Goal: Transaction & Acquisition: Obtain resource

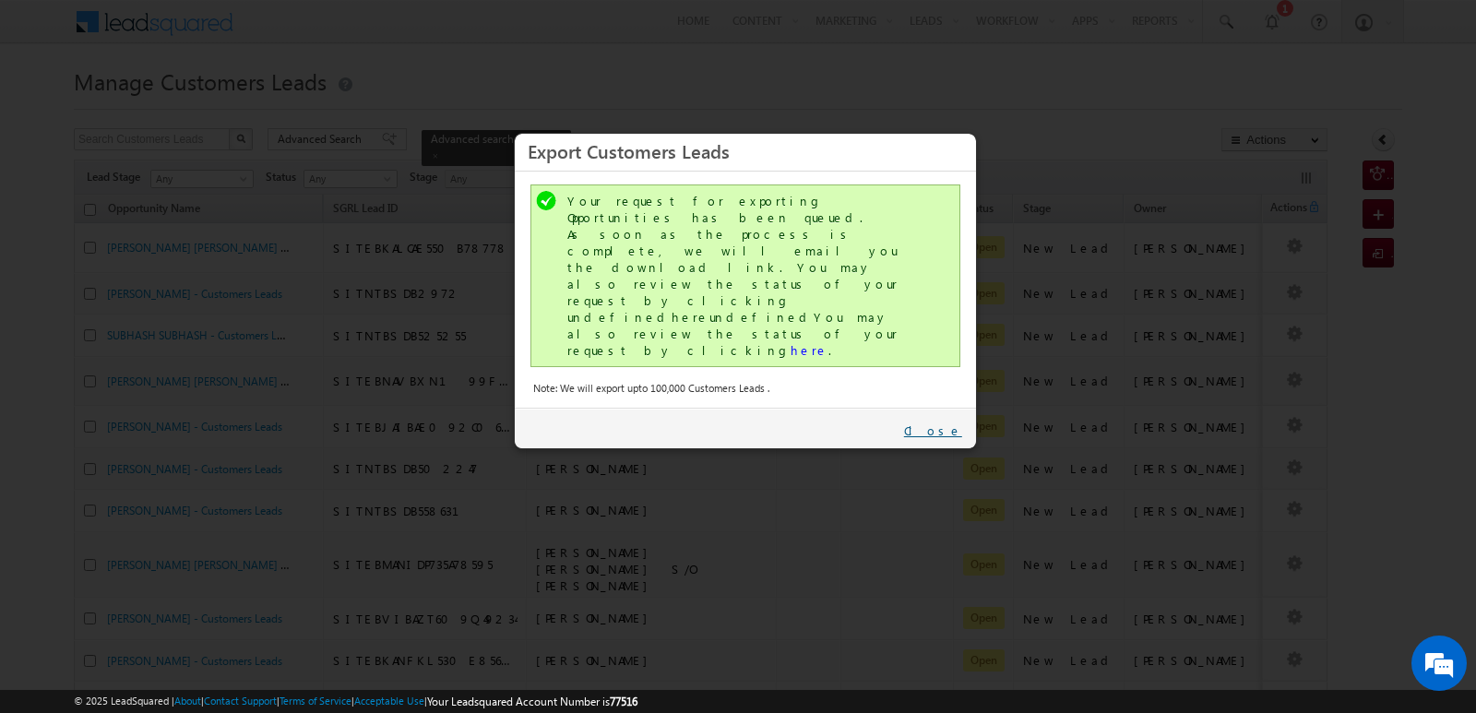
click at [954, 423] on link "Close" at bounding box center [933, 431] width 58 height 17
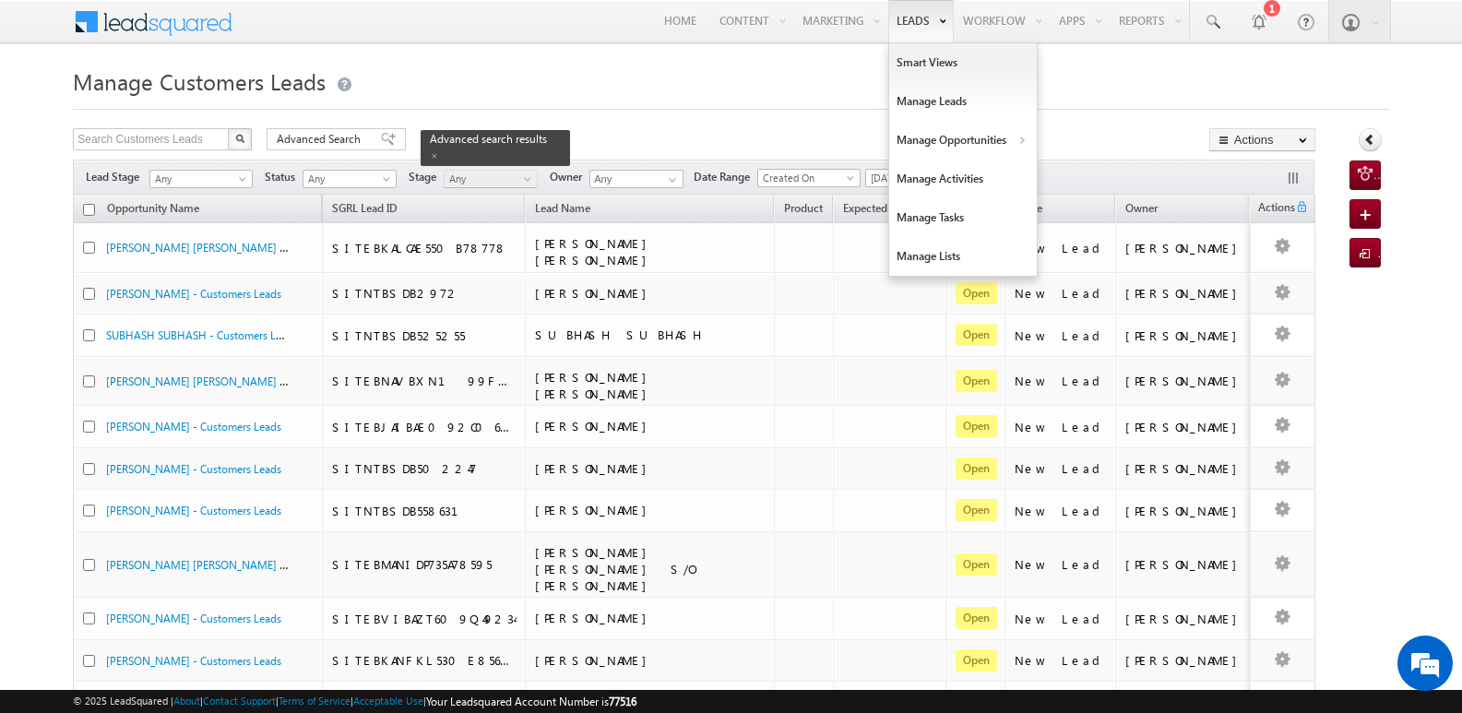
click at [901, 18] on link "Leads" at bounding box center [922, 21] width 66 height 42
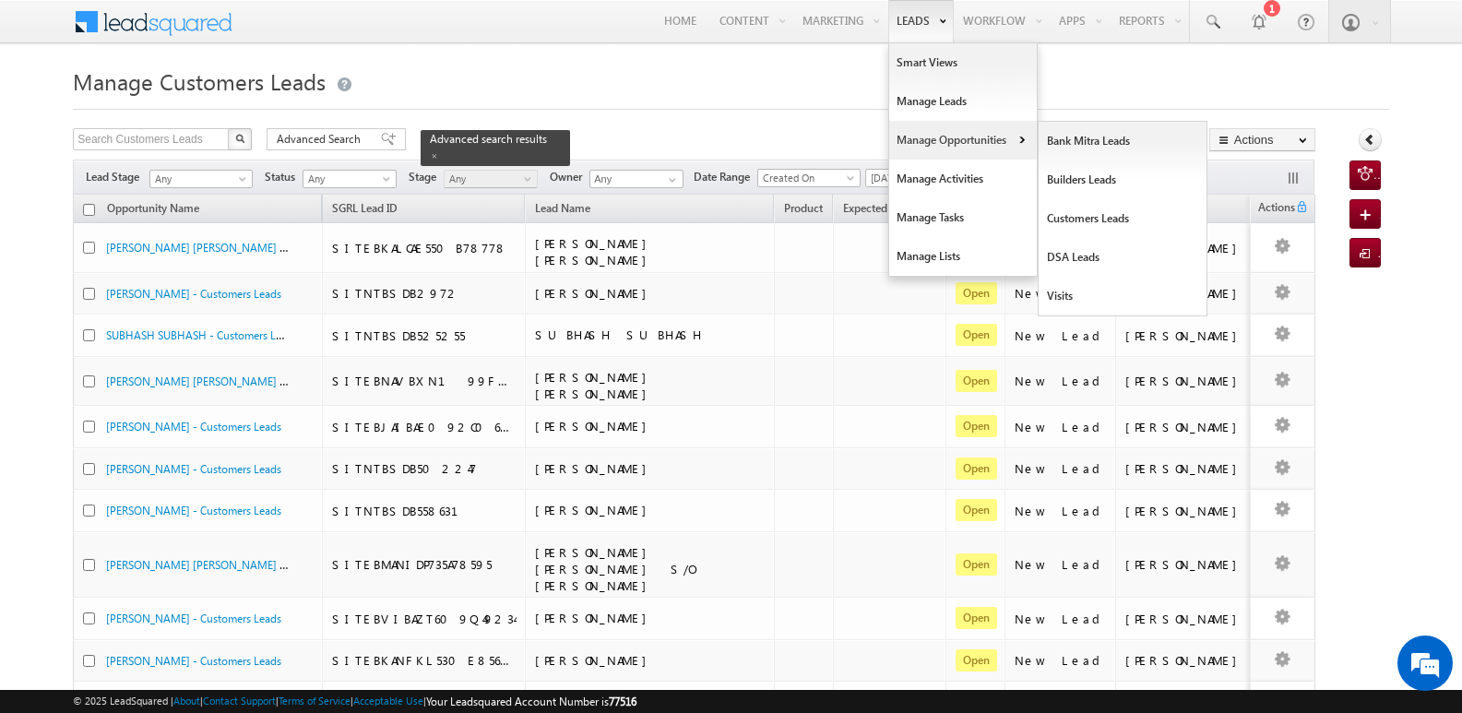
click at [949, 139] on link "Manage Opportunities" at bounding box center [963, 140] width 148 height 39
click at [937, 151] on link "Manage Opportunities" at bounding box center [963, 140] width 148 height 39
click at [1091, 219] on link "Customers Leads" at bounding box center [1123, 218] width 169 height 39
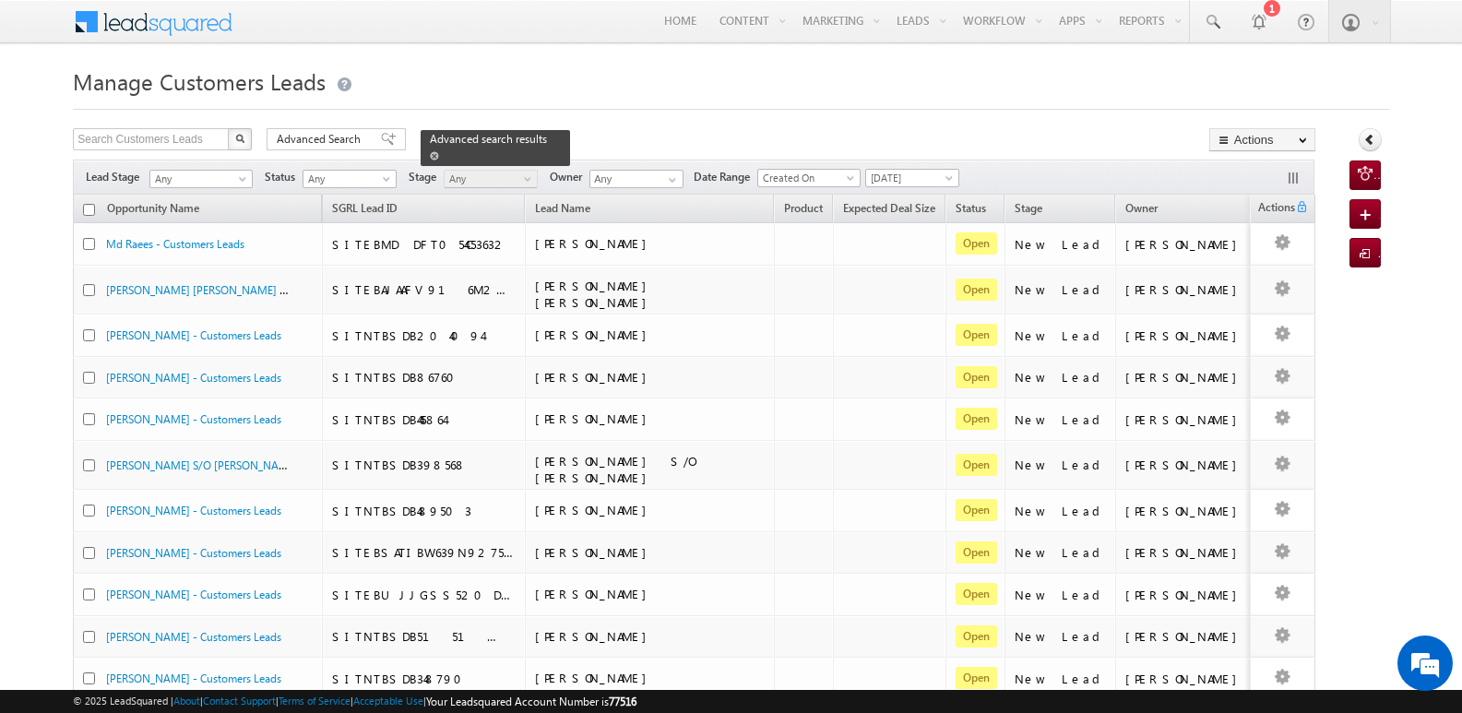
click at [439, 151] on span at bounding box center [434, 155] width 9 height 9
click at [381, 142] on span at bounding box center [388, 139] width 15 height 13
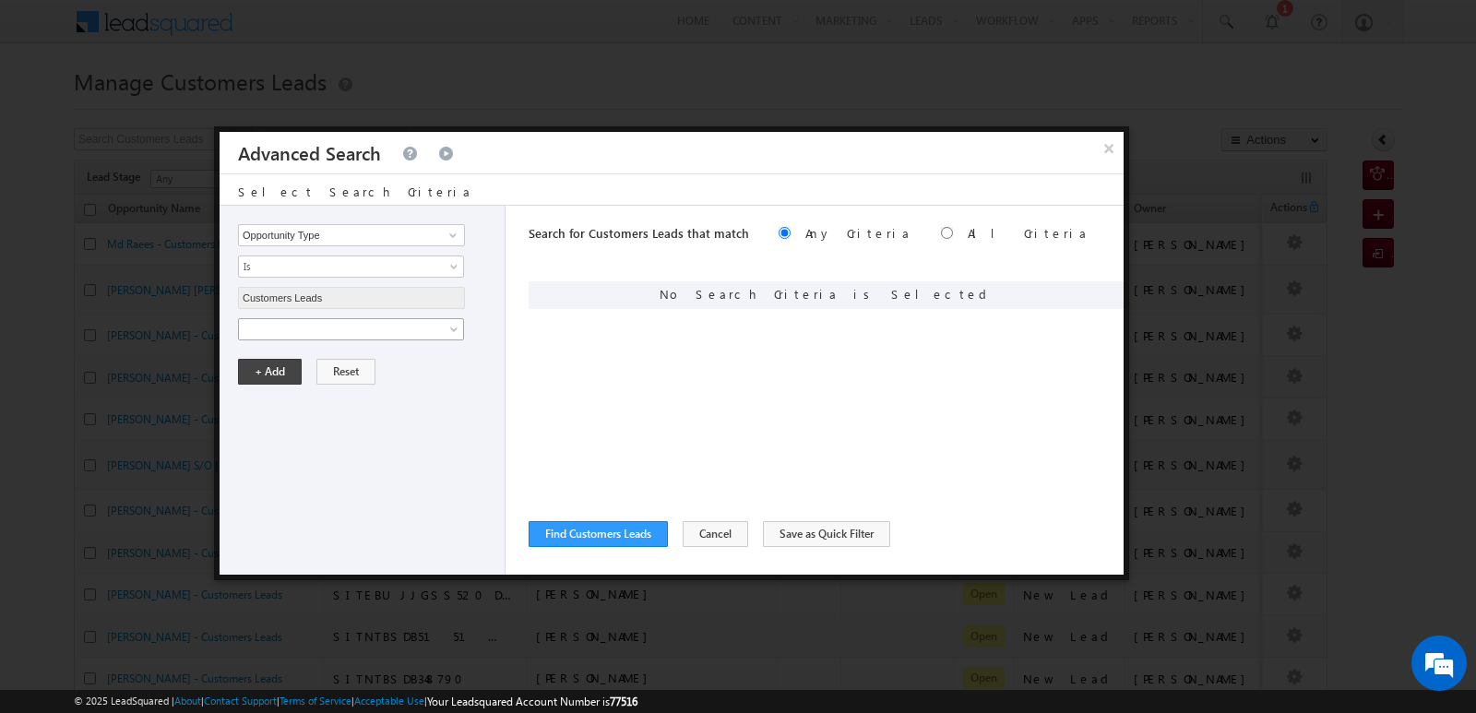
click at [389, 335] on span at bounding box center [339, 329] width 200 height 17
click at [398, 355] on span "Is" at bounding box center [339, 360] width 200 height 17
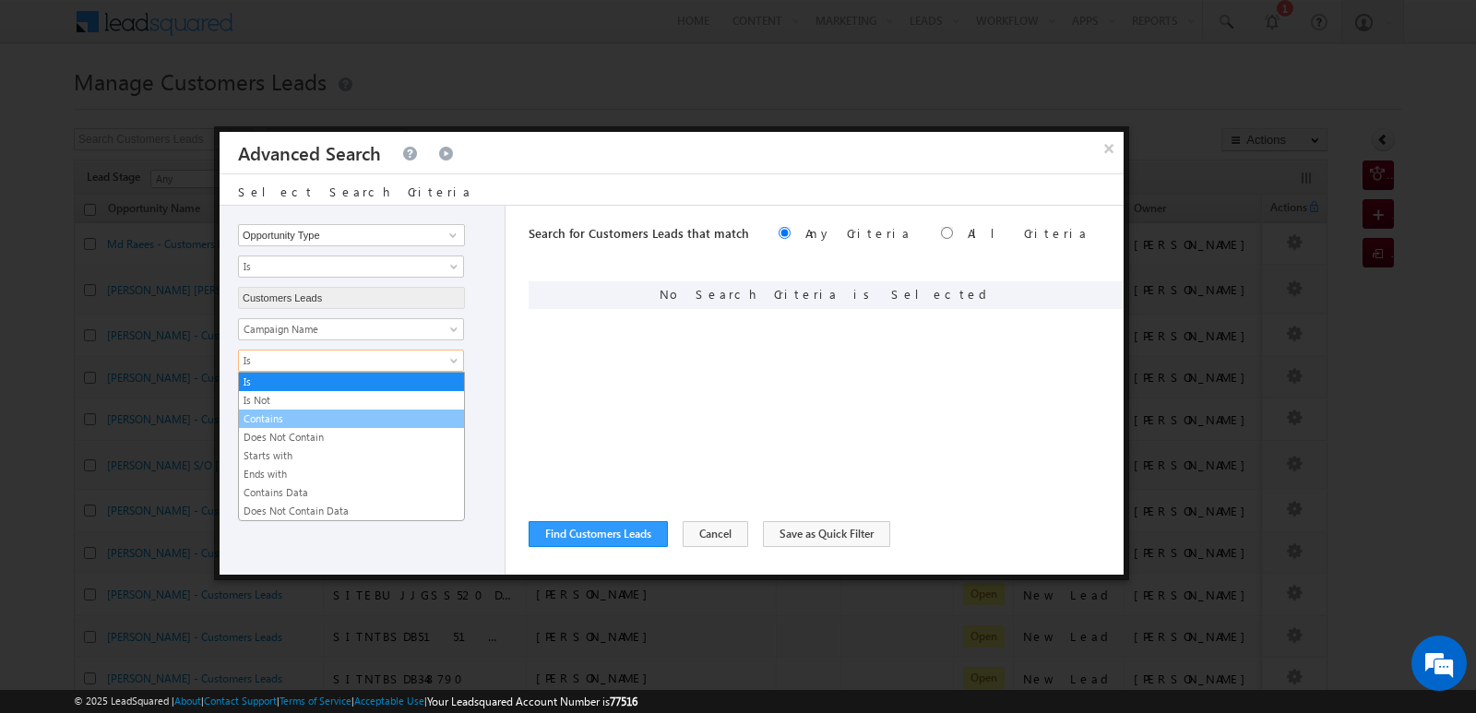
click at [328, 424] on link "Contains" at bounding box center [351, 419] width 225 height 17
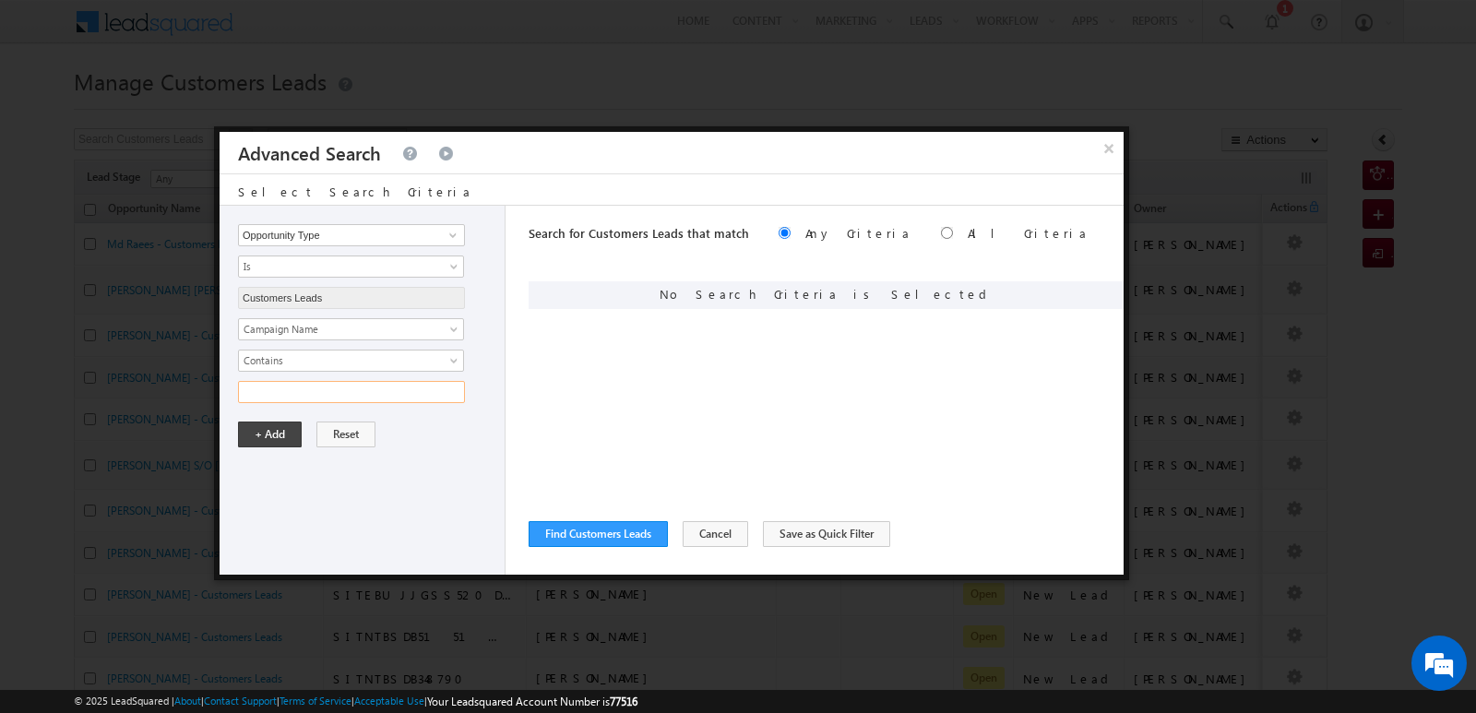
click at [360, 397] on input "text" at bounding box center [351, 392] width 227 height 22
click at [257, 396] on input "[DATE]" at bounding box center [351, 392] width 227 height 22
type input "[DATE]"
click at [407, 523] on div "Opportunity Type Lead Owner Sales Group Prospect Id Address 1 Address 2 Age Ass…" at bounding box center [363, 390] width 286 height 369
click at [426, 385] on input "[DATE]" at bounding box center [351, 392] width 227 height 22
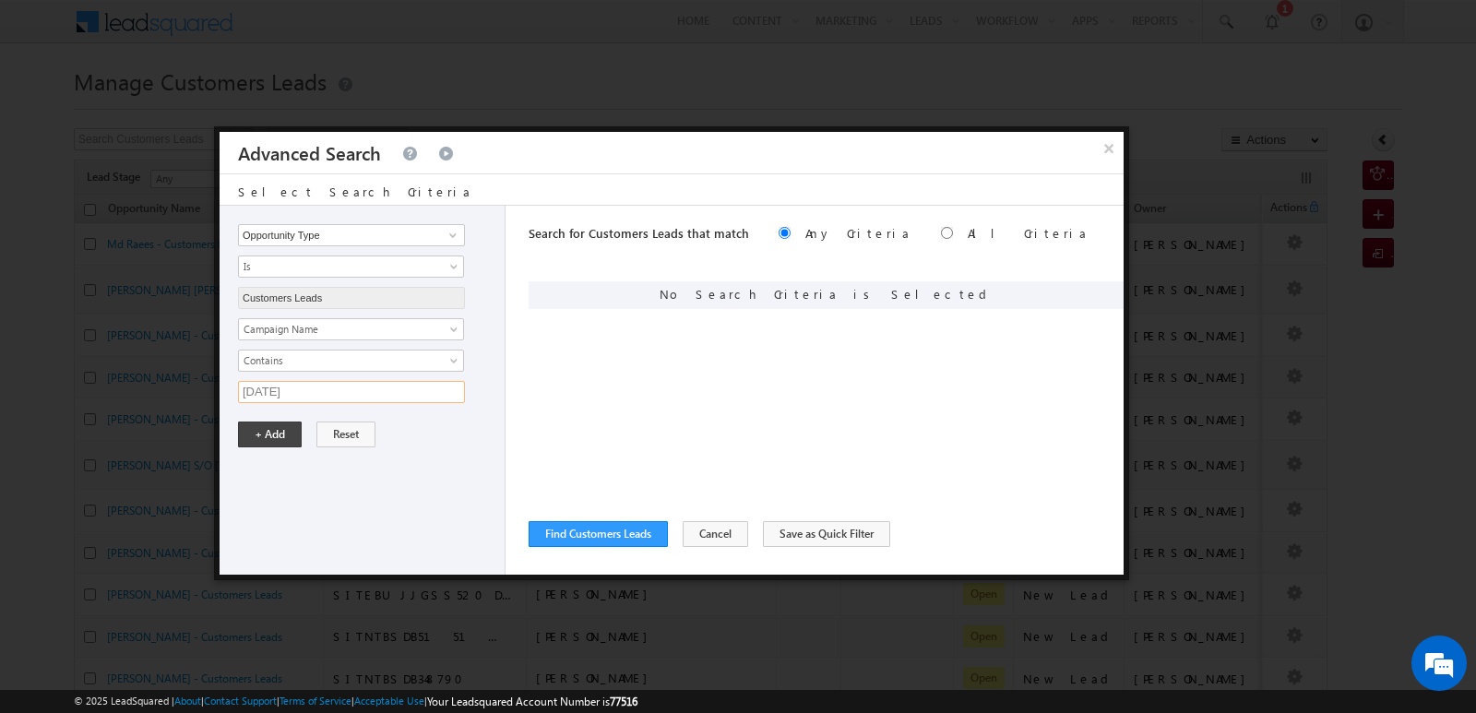
click at [426, 385] on input "[DATE]" at bounding box center [351, 392] width 227 height 22
click at [426, 385] on input "text" at bounding box center [351, 392] width 227 height 22
click at [322, 508] on div "Opportunity Type Lead Owner Sales Group Prospect Id Address 1 Address 2 Age Ass…" at bounding box center [363, 390] width 286 height 369
click at [345, 396] on input "text" at bounding box center [351, 392] width 227 height 22
paste input "[DATE]"
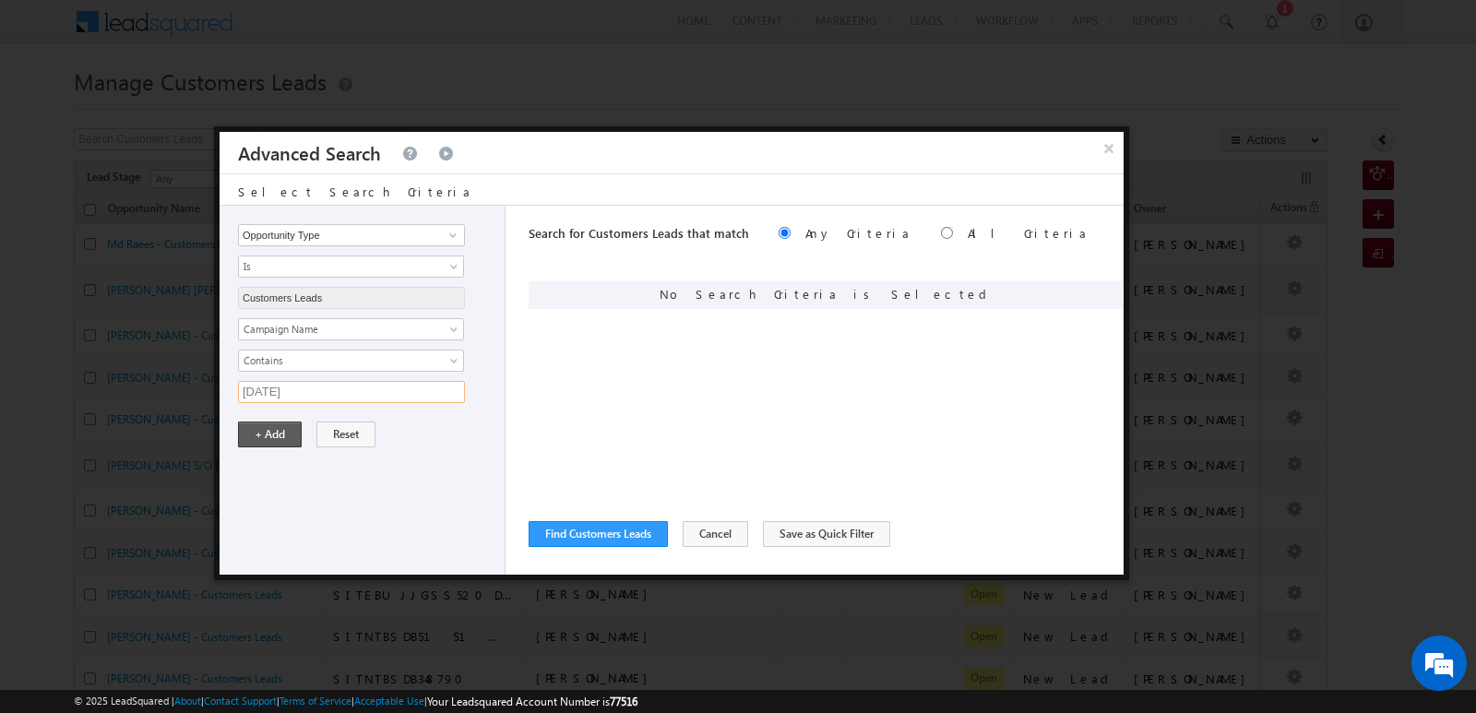
type input "[DATE]"
click at [278, 428] on button "+ Add" at bounding box center [270, 435] width 64 height 26
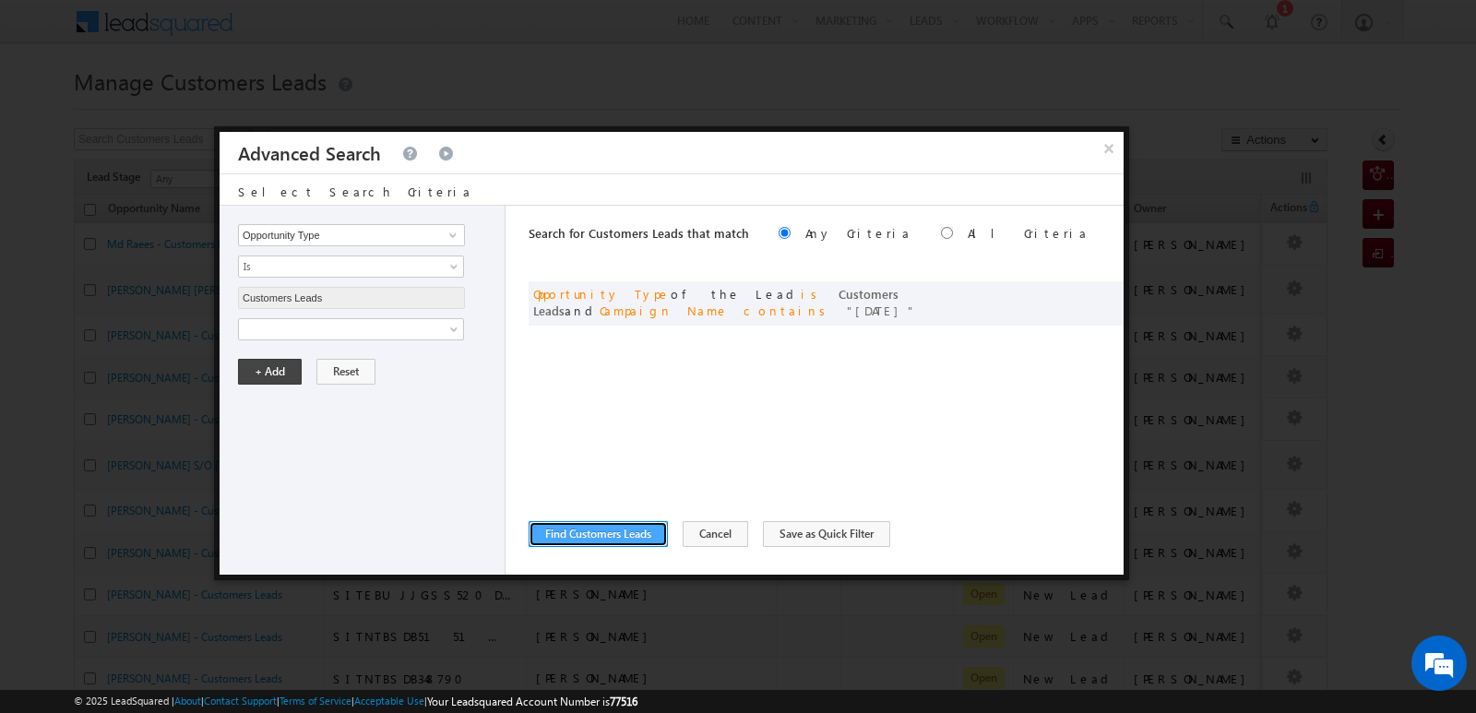
click at [645, 531] on button "Find Customers Leads" at bounding box center [598, 534] width 139 height 26
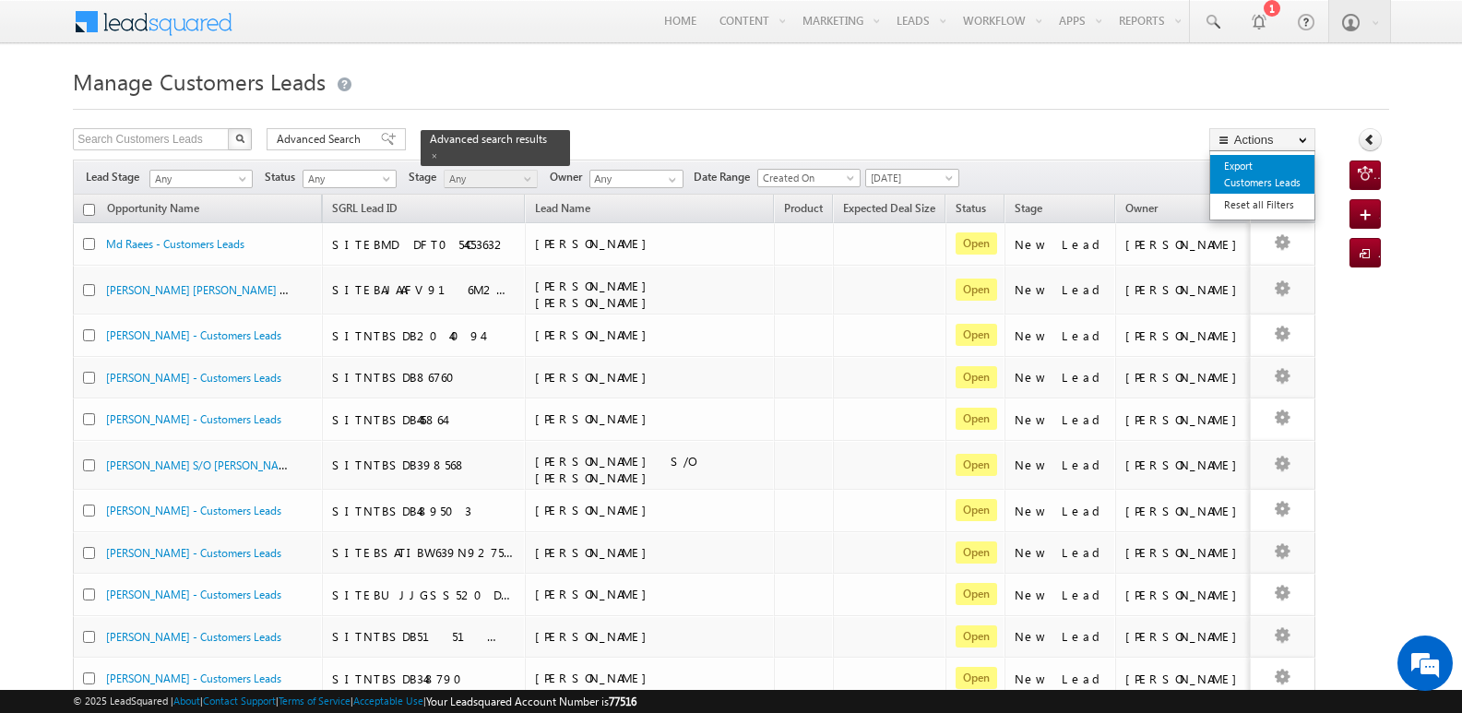
click at [1259, 173] on link "Export Customers Leads" at bounding box center [1263, 174] width 104 height 39
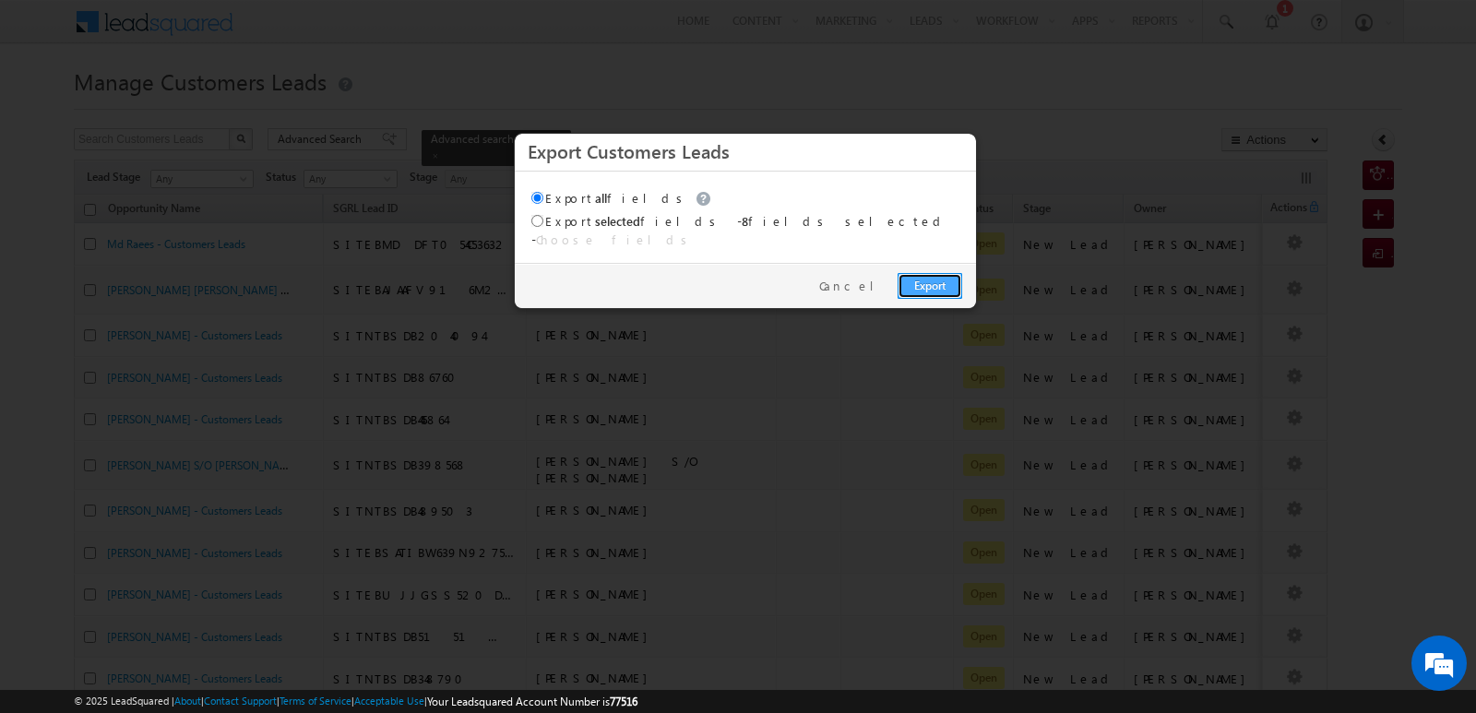
click at [914, 273] on link "Export" at bounding box center [930, 286] width 65 height 26
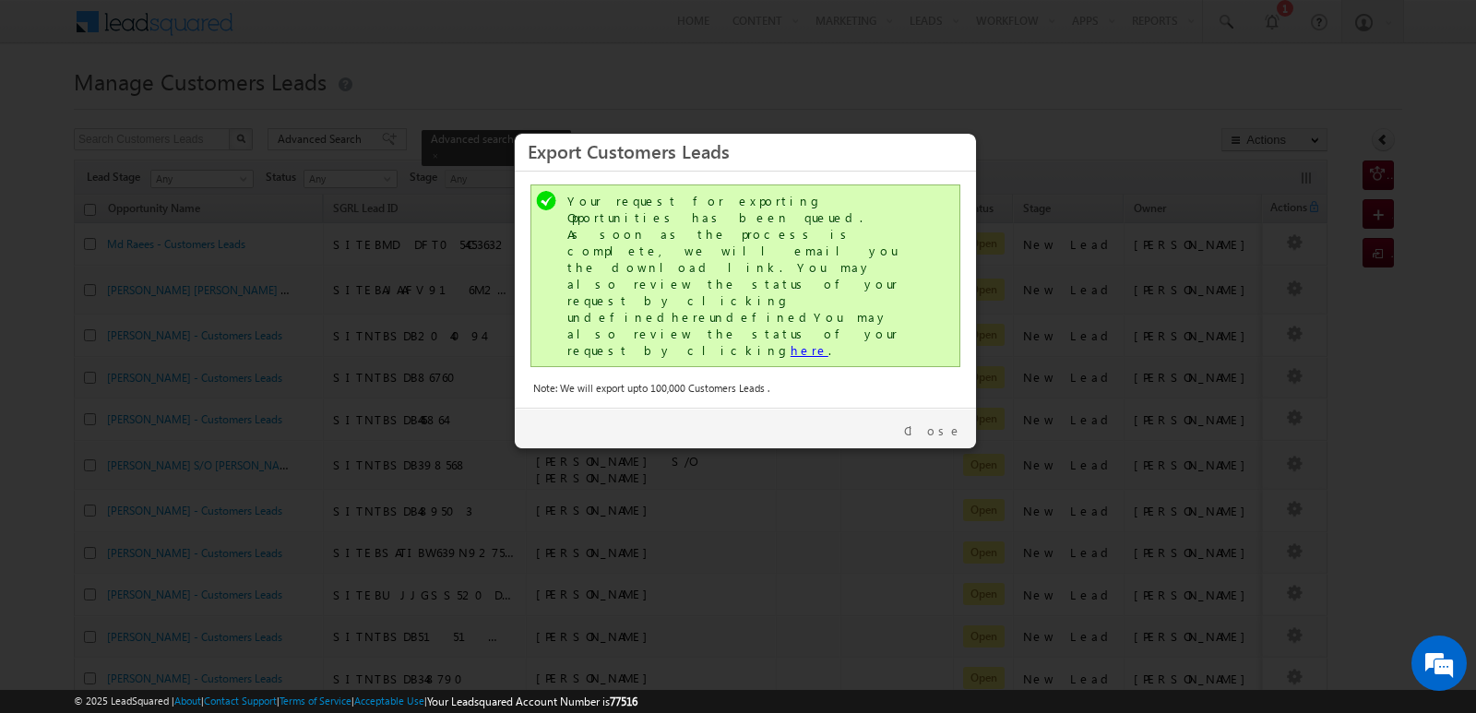
click at [791, 342] on link "here" at bounding box center [810, 350] width 38 height 16
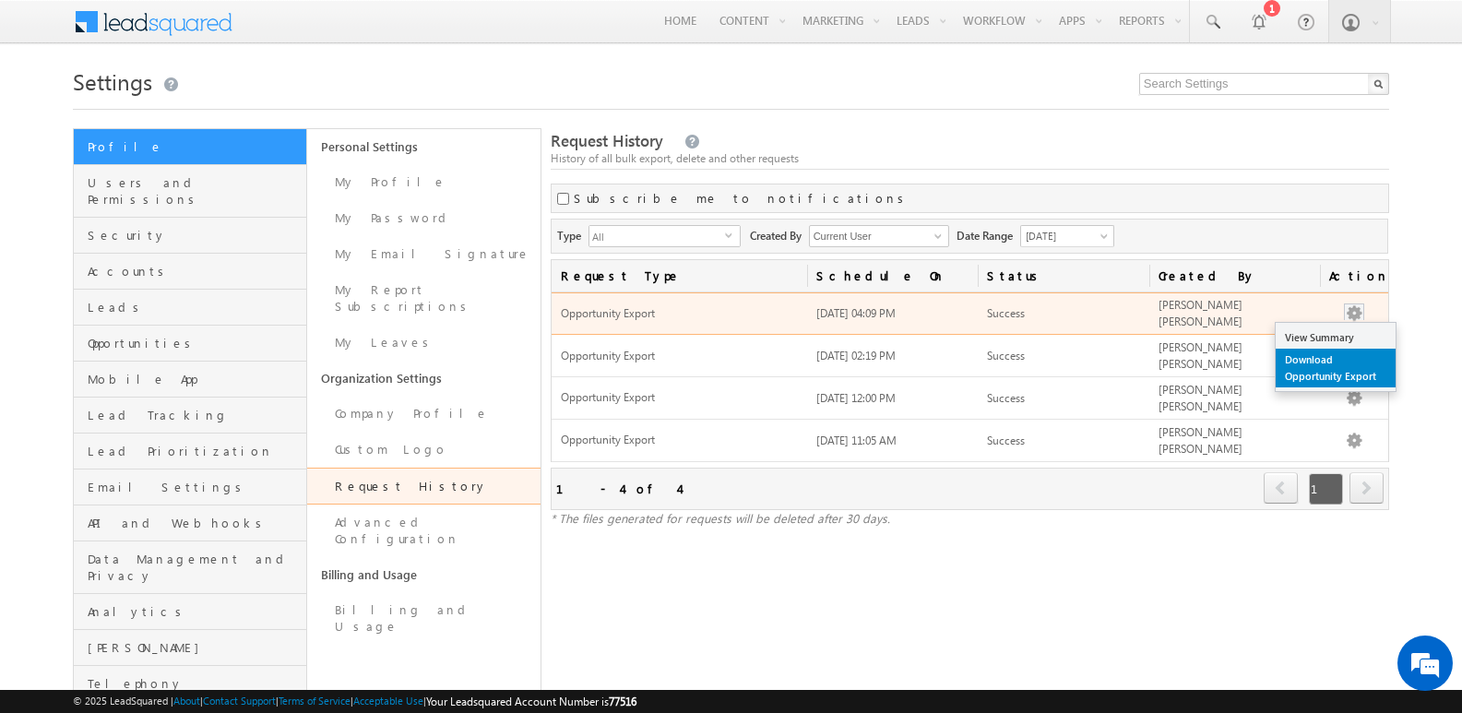
click at [1317, 371] on link "Download Opportunity Export" at bounding box center [1336, 368] width 120 height 39
